Goal: Information Seeking & Learning: Learn about a topic

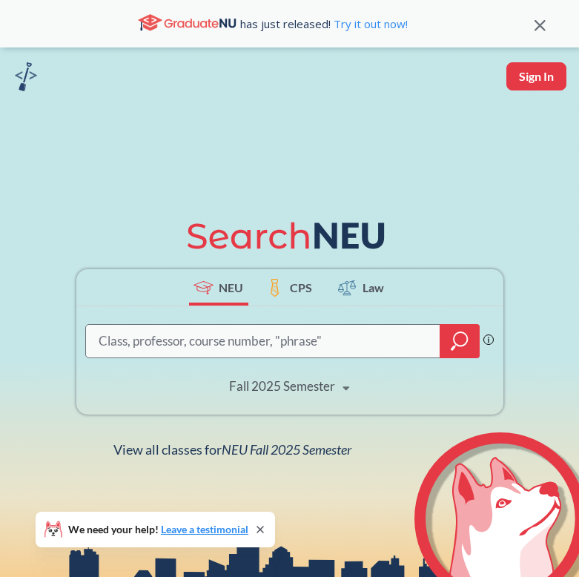
type input "d"
type input "artg1001"
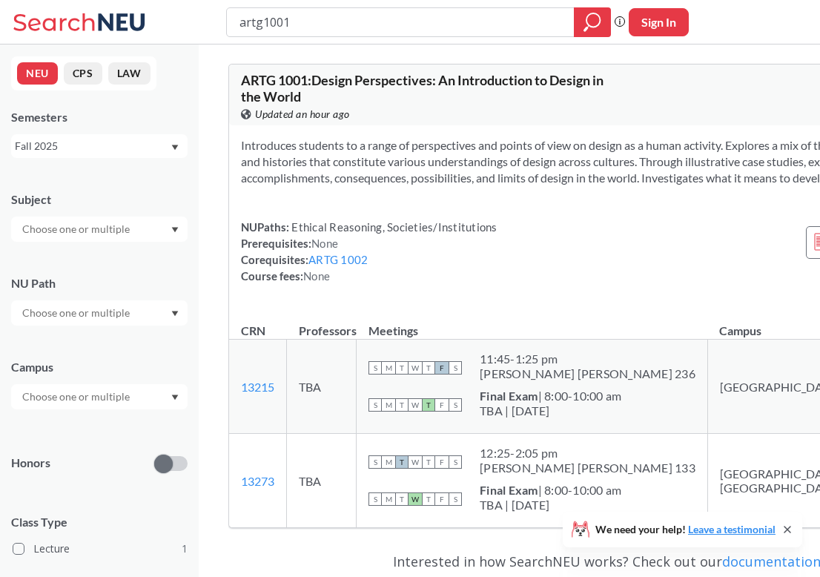
click at [328, 25] on input "artg1001" at bounding box center [400, 22] width 325 height 25
type input "artf 1220"
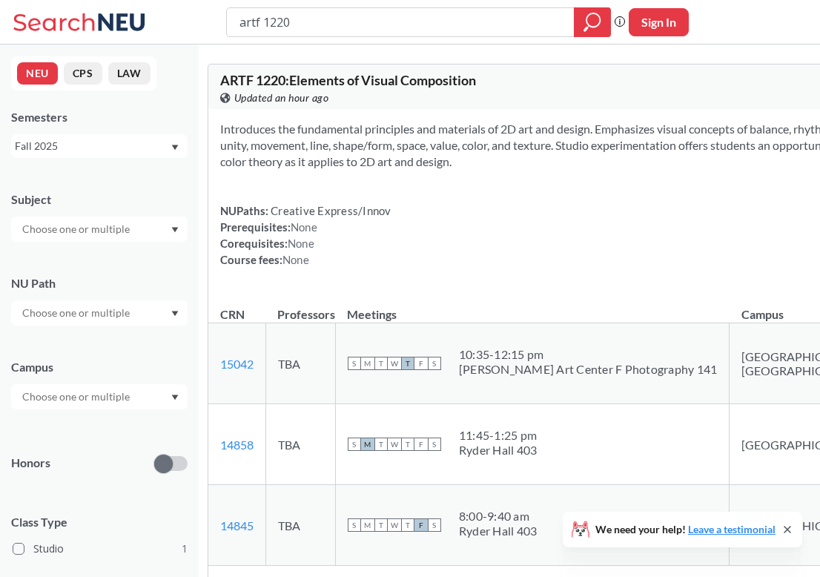
scroll to position [74, 0]
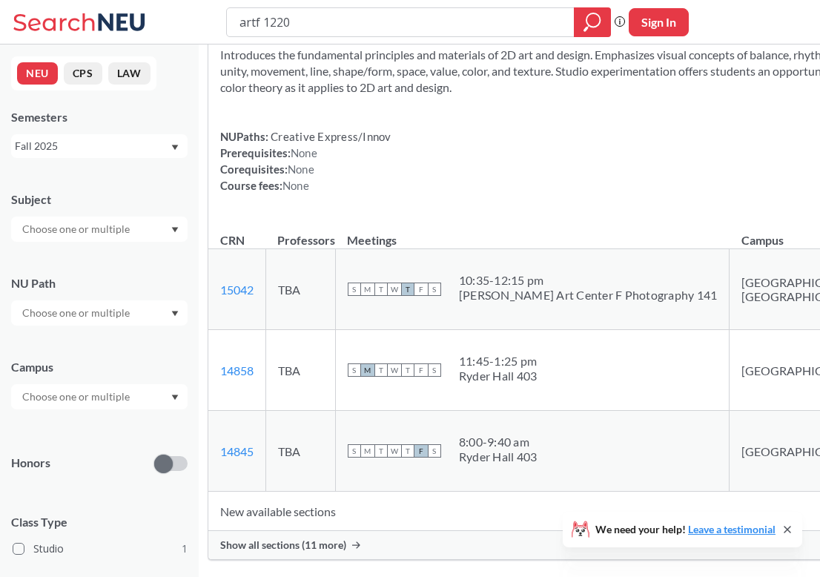
click at [351, 555] on div "Show all sections (11 more)" at bounding box center [608, 545] width 801 height 28
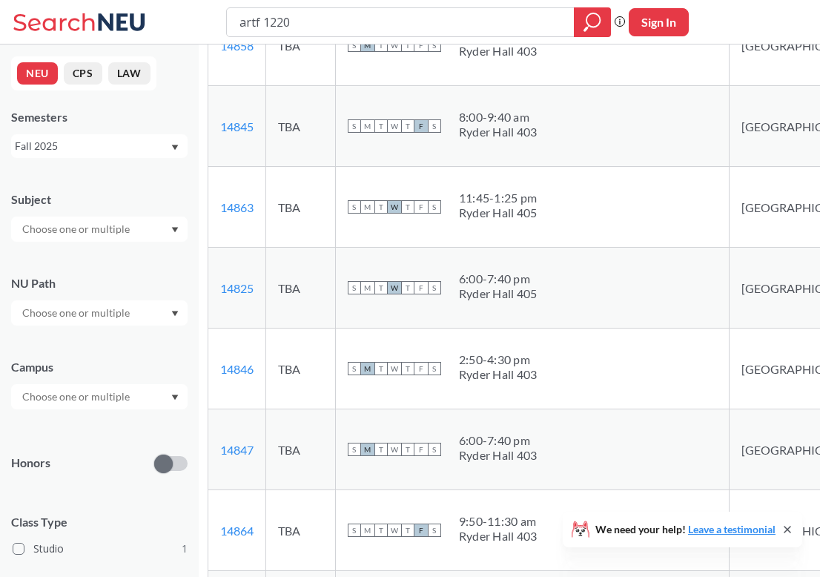
scroll to position [494, 0]
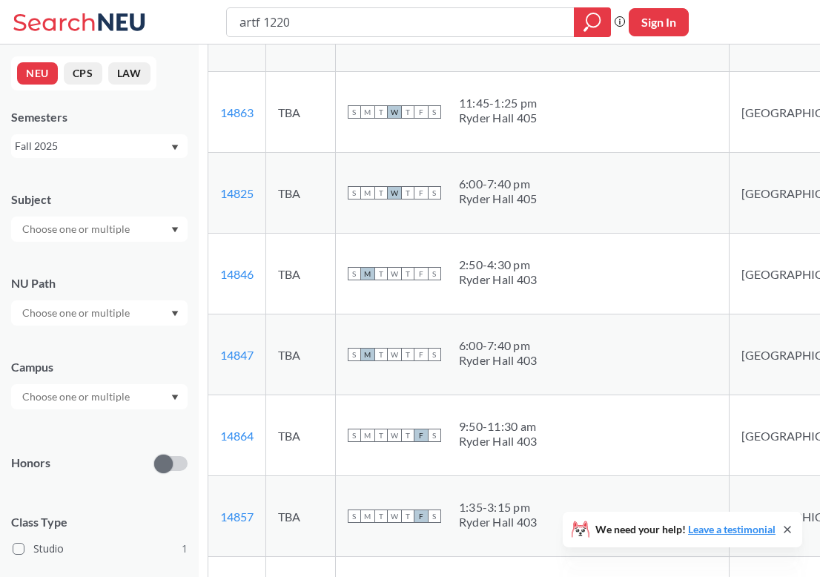
drag, startPoint x: 480, startPoint y: 179, endPoint x: 541, endPoint y: 216, distance: 70.8
click at [541, 216] on td "S M T W T F S 6:00 - 7:40 pm Ryder Hall 405" at bounding box center [532, 193] width 394 height 81
